Goal: Task Accomplishment & Management: Complete application form

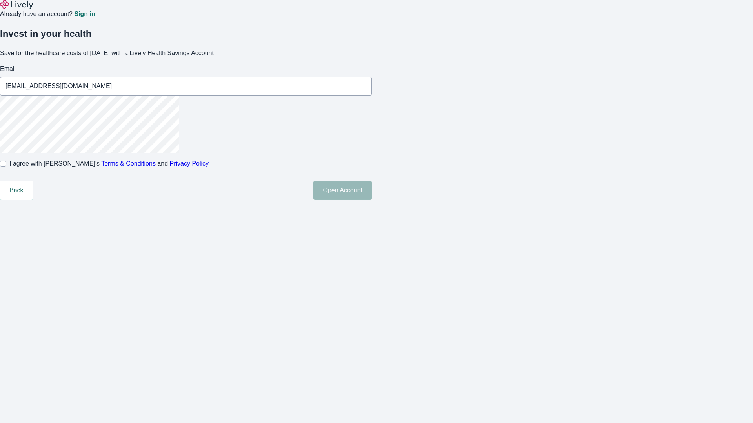
click at [6, 167] on input "I agree with Lively’s Terms & Conditions and Privacy Policy" at bounding box center [3, 164] width 6 height 6
checkbox input "true"
click at [372, 200] on button "Open Account" at bounding box center [342, 190] width 58 height 19
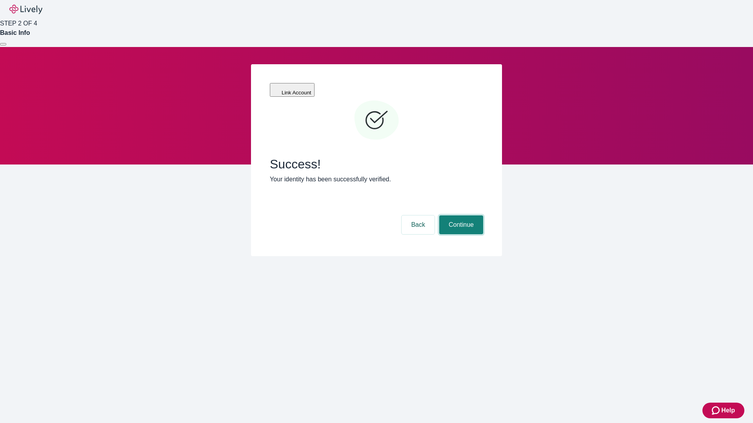
click at [460, 216] on button "Continue" at bounding box center [461, 225] width 44 height 19
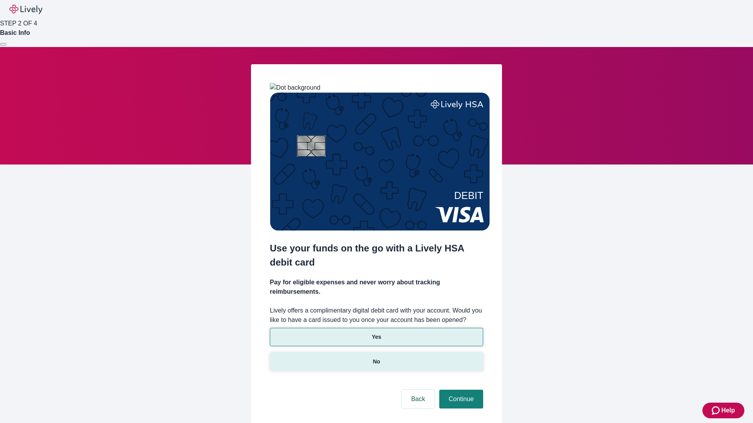
click at [376, 358] on p "No" at bounding box center [376, 362] width 7 height 8
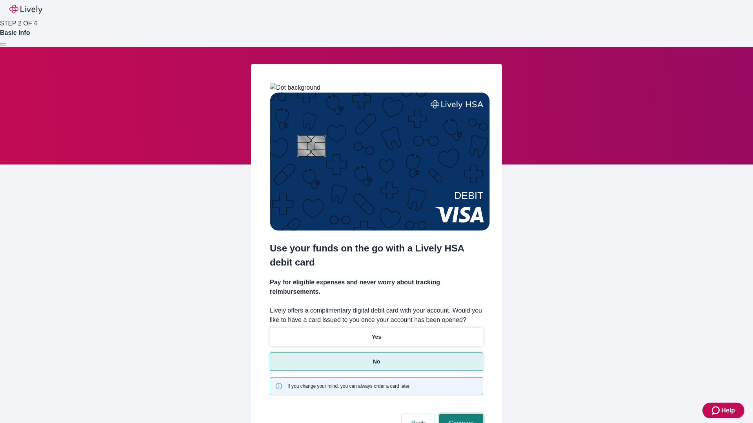
click at [460, 414] on button "Continue" at bounding box center [461, 423] width 44 height 19
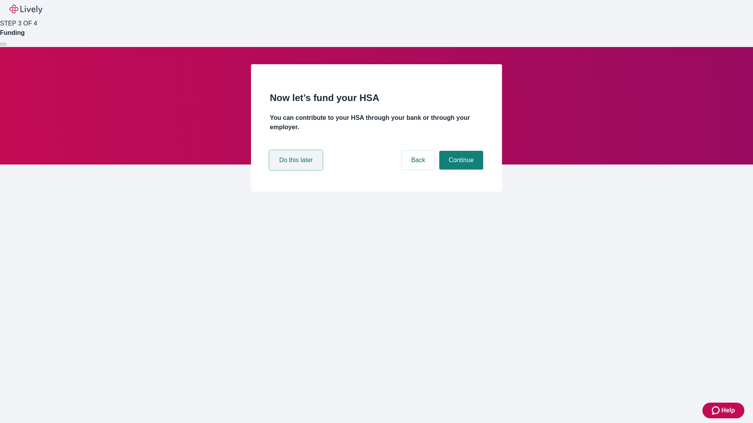
click at [297, 170] on button "Do this later" at bounding box center [296, 160] width 52 height 19
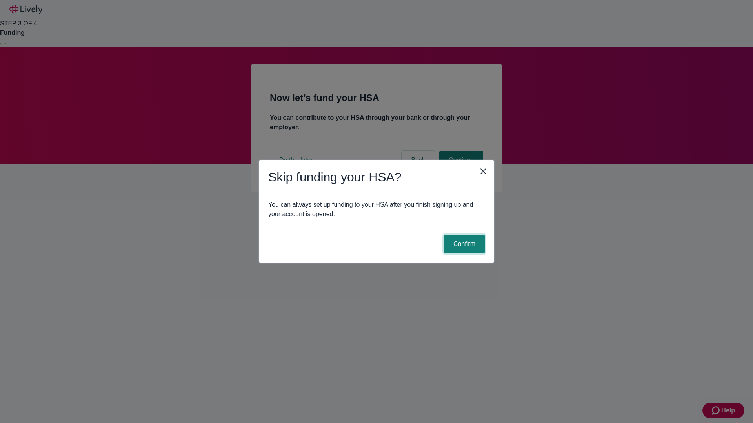
click at [463, 244] on button "Confirm" at bounding box center [464, 244] width 41 height 19
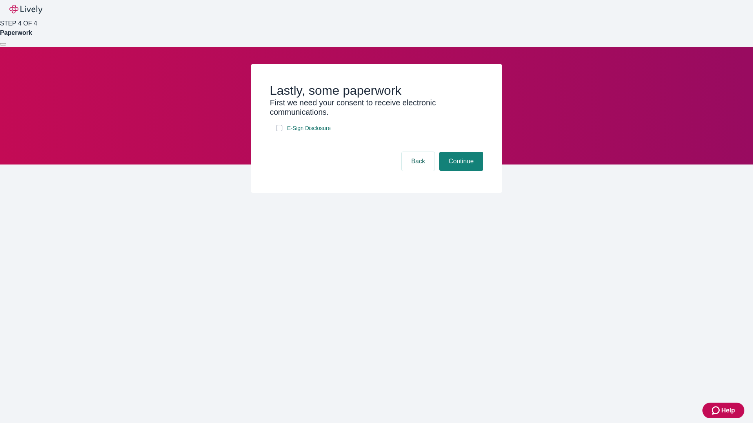
click at [279, 131] on input "E-Sign Disclosure" at bounding box center [279, 128] width 6 height 6
checkbox input "true"
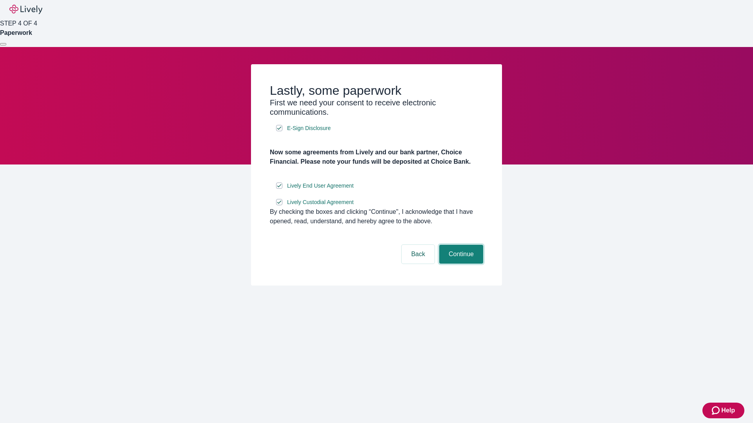
click at [460, 264] on button "Continue" at bounding box center [461, 254] width 44 height 19
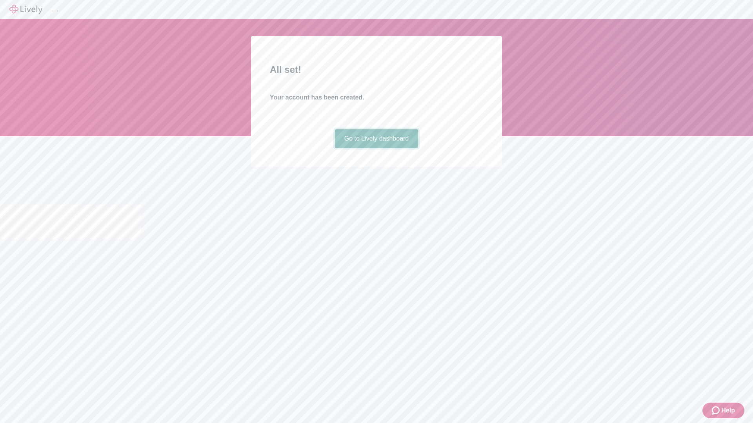
click at [376, 148] on link "Go to Lively dashboard" at bounding box center [377, 138] width 84 height 19
